Goal: Navigation & Orientation: Find specific page/section

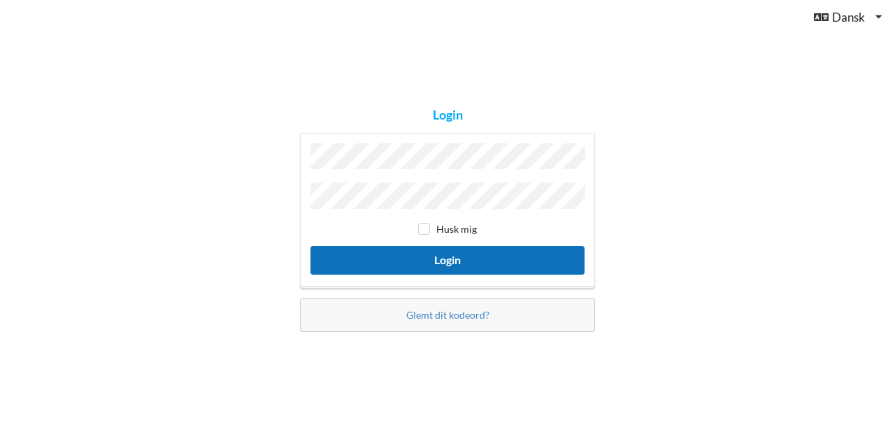
click at [408, 255] on button "Login" at bounding box center [447, 260] width 274 height 29
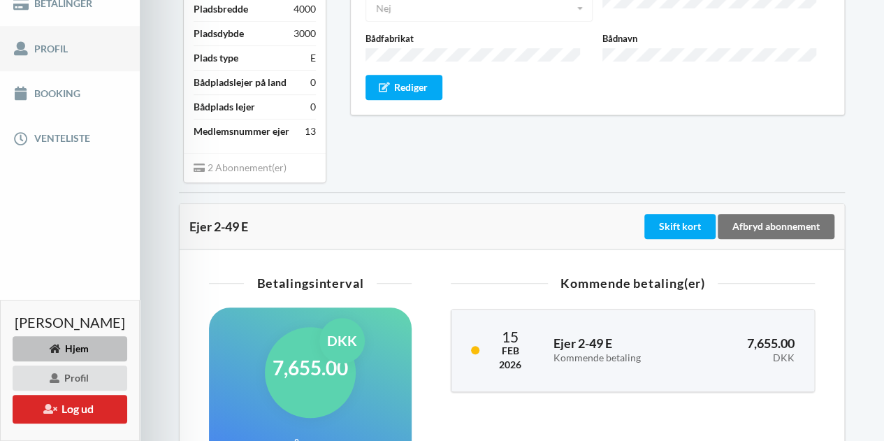
scroll to position [288, 0]
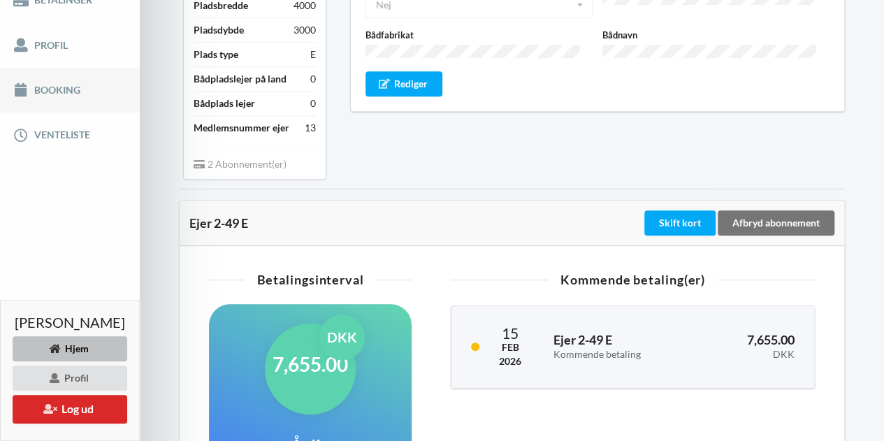
click at [38, 93] on link "Booking" at bounding box center [70, 90] width 140 height 45
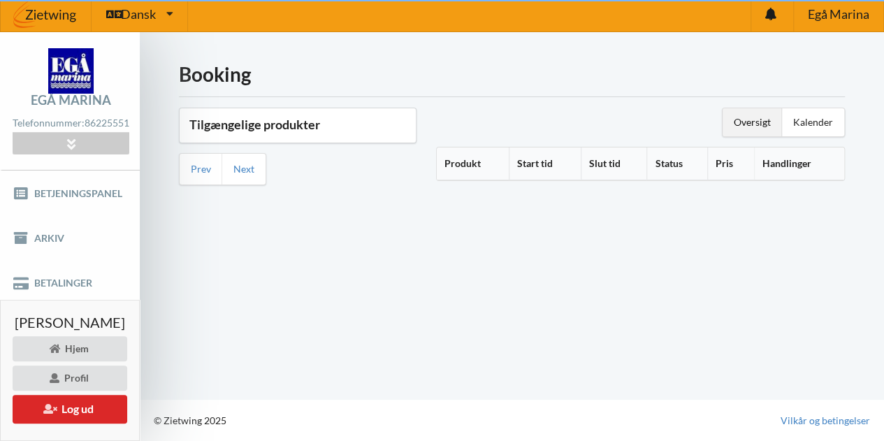
scroll to position [3, 0]
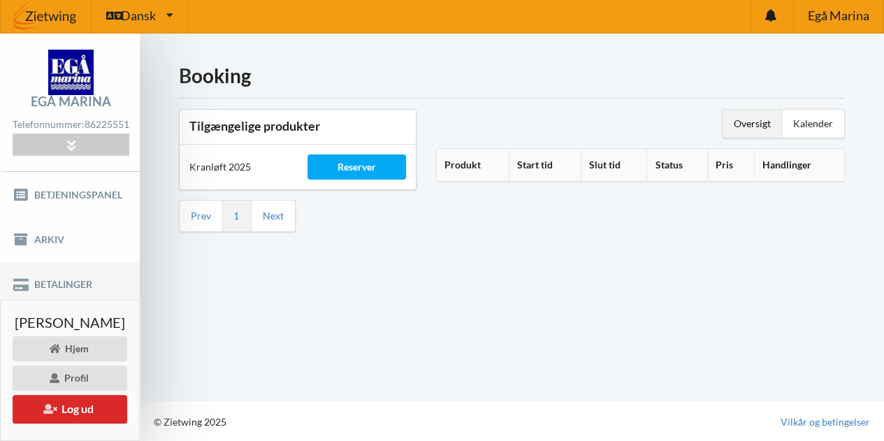
click at [70, 289] on link "Betalinger" at bounding box center [70, 284] width 140 height 45
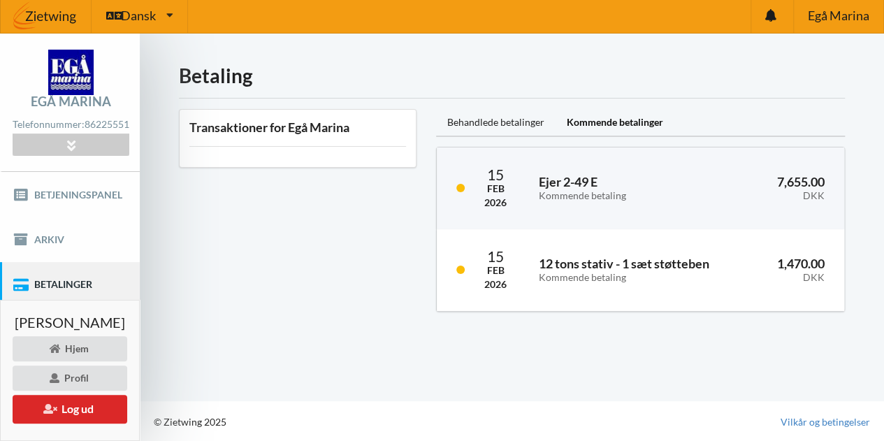
click at [619, 124] on div "Kommende betalinger" at bounding box center [615, 123] width 119 height 28
click at [510, 133] on div "Behandlede betalinger" at bounding box center [496, 123] width 120 height 28
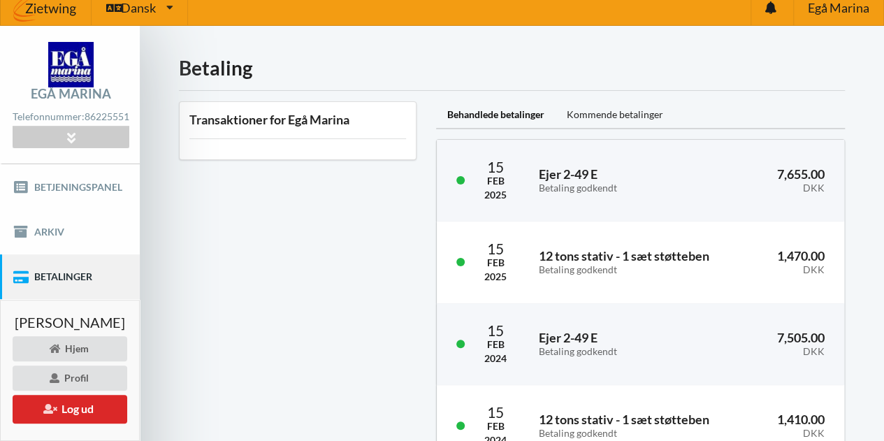
scroll to position [11, 0]
click at [607, 110] on div "Kommende betalinger" at bounding box center [615, 115] width 119 height 28
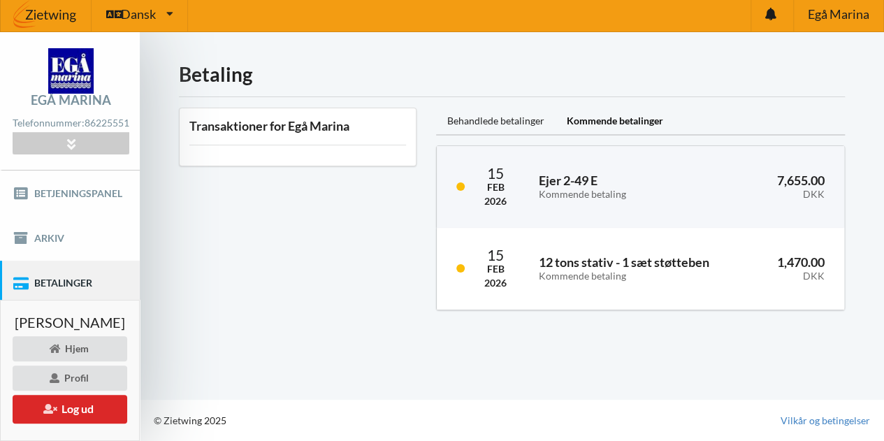
scroll to position [3, 0]
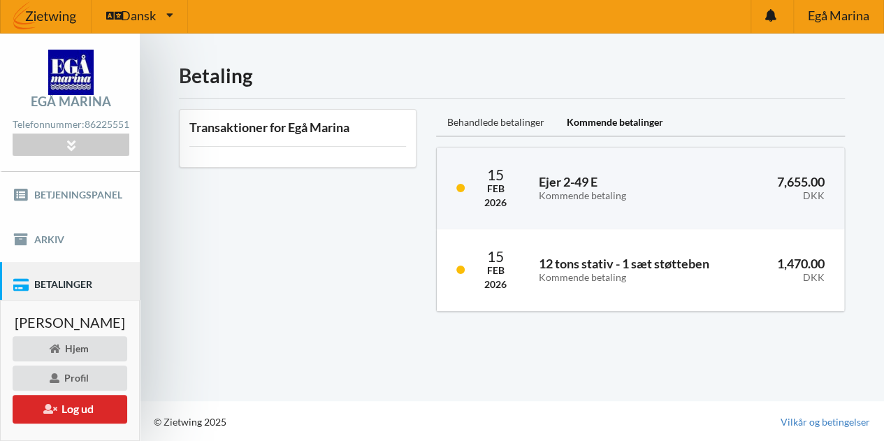
click at [523, 117] on div "Behandlede betalinger" at bounding box center [496, 123] width 120 height 28
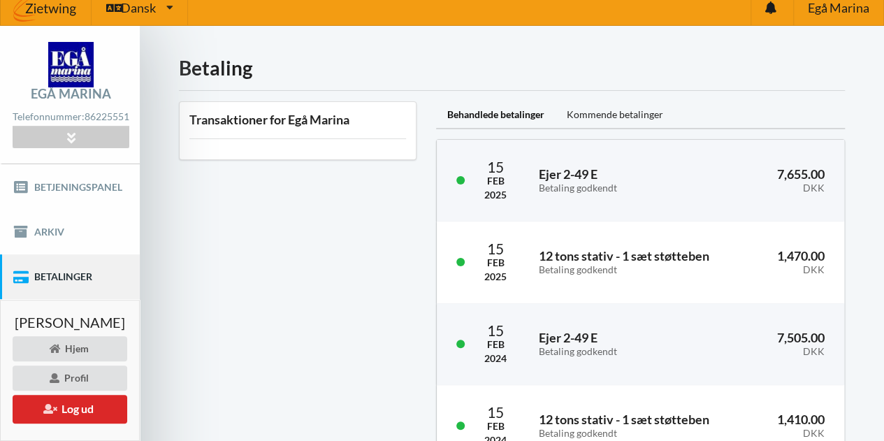
scroll to position [12, 0]
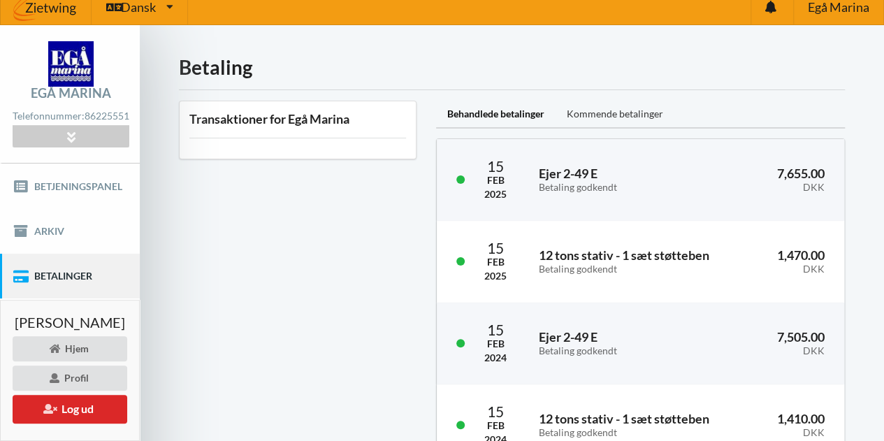
click at [628, 112] on div "Kommende betalinger" at bounding box center [615, 115] width 119 height 28
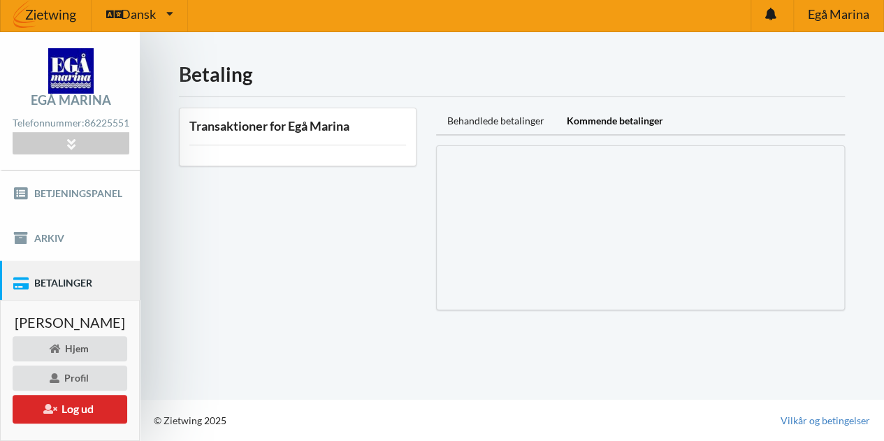
scroll to position [3, 0]
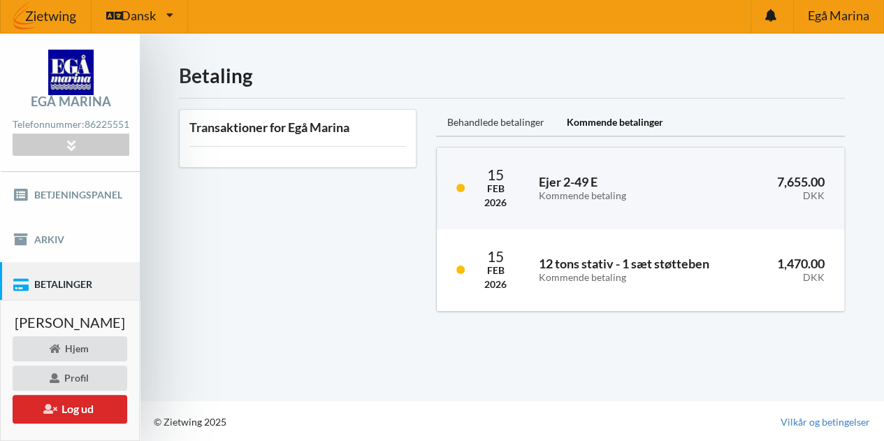
click at [519, 118] on div "Behandlede betalinger" at bounding box center [496, 123] width 120 height 28
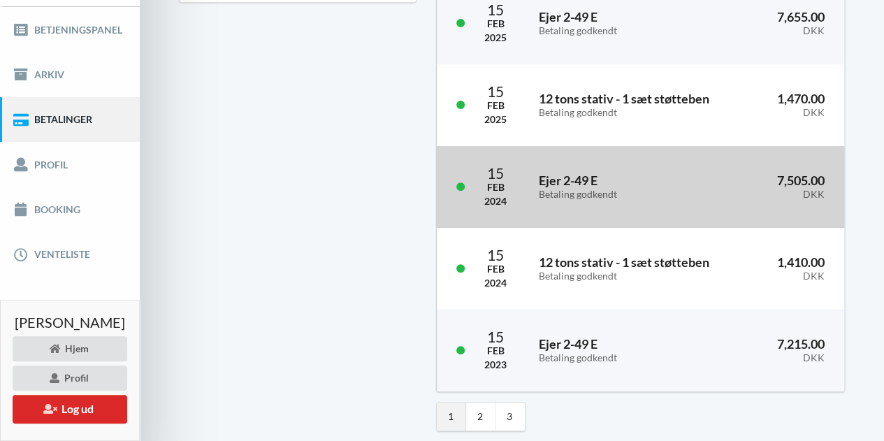
scroll to position [228, 0]
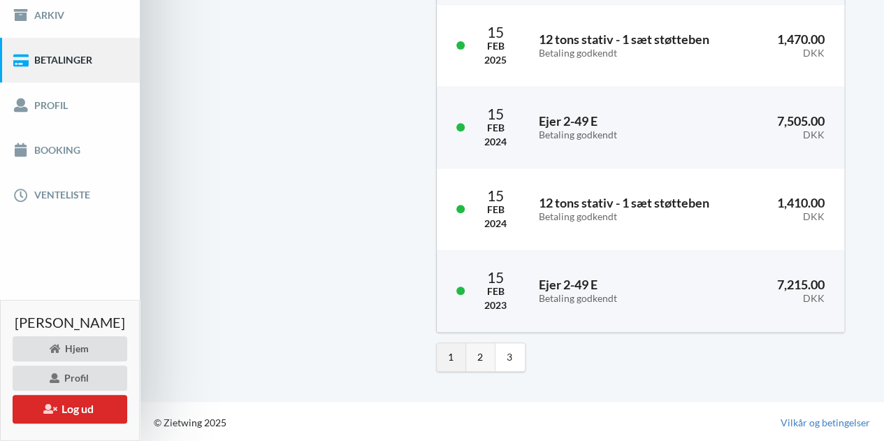
click at [496, 361] on link "2" at bounding box center [480, 357] width 29 height 28
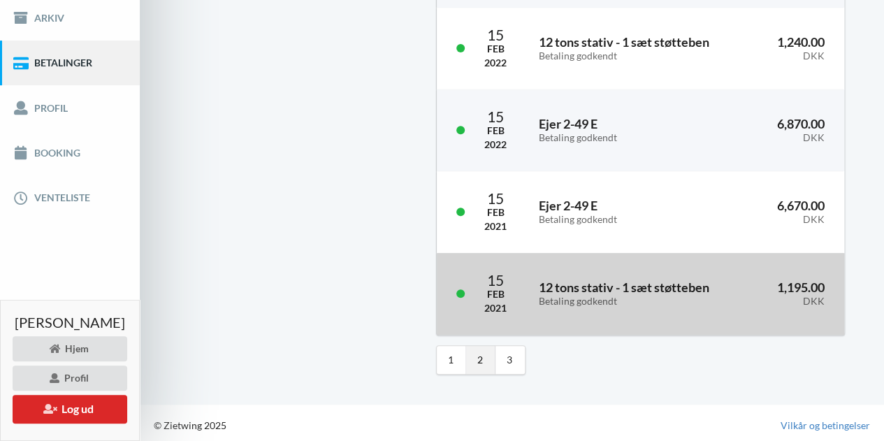
scroll to position [225, 0]
click at [661, 348] on div "1 2 3" at bounding box center [640, 359] width 409 height 29
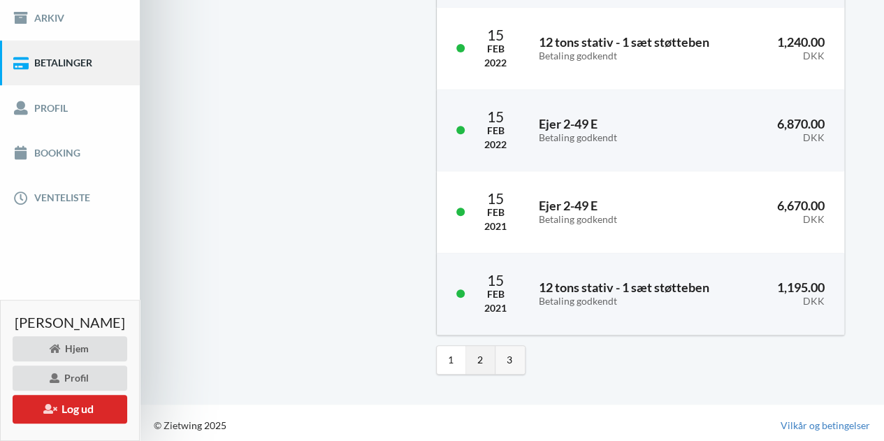
click at [525, 363] on link "3" at bounding box center [510, 360] width 29 height 28
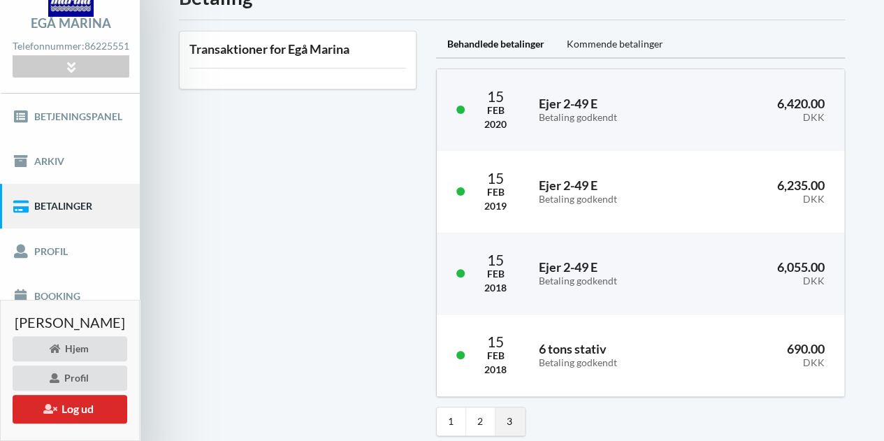
scroll to position [0, 0]
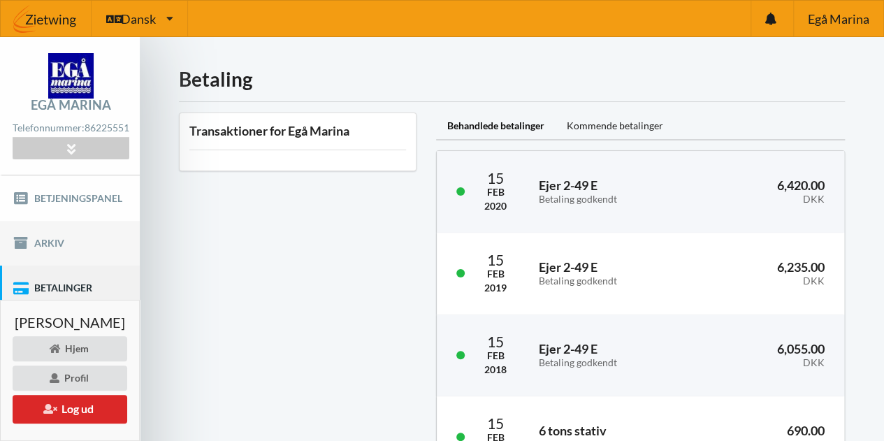
click at [50, 250] on link "Arkiv" at bounding box center [70, 243] width 140 height 45
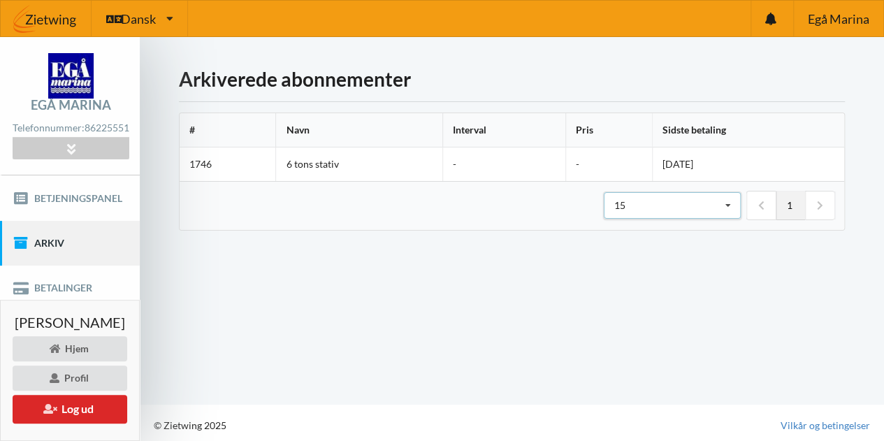
click at [624, 201] on div "15" at bounding box center [620, 206] width 11 height 10
click at [632, 262] on div "25" at bounding box center [673, 257] width 136 height 26
click at [81, 203] on link "Betjeningspanel" at bounding box center [70, 197] width 140 height 45
